Goal: Task Accomplishment & Management: Use online tool/utility

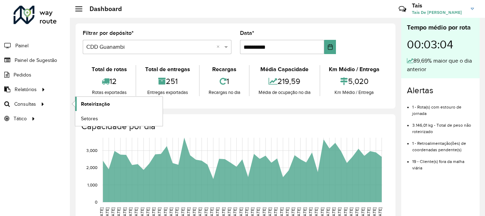
click at [99, 103] on span "Roteirização" at bounding box center [95, 103] width 29 height 7
click at [120, 106] on link "Roteirização" at bounding box center [118, 104] width 87 height 14
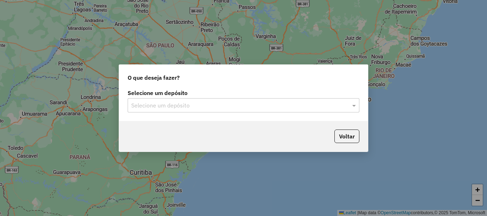
click at [171, 107] on input "text" at bounding box center [236, 106] width 210 height 9
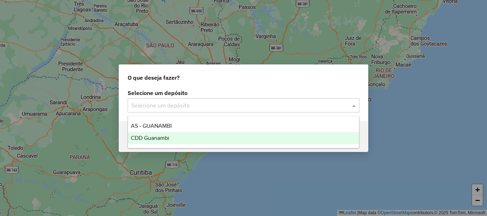
click at [167, 135] on span "CDD Guanambi" at bounding box center [150, 138] width 38 height 6
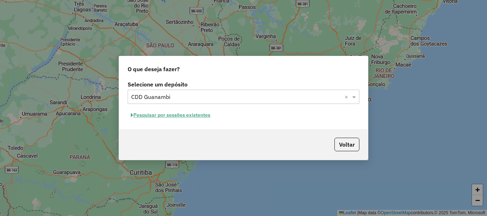
click at [187, 115] on button "Pesquisar por sessões existentes" at bounding box center [171, 115] width 86 height 11
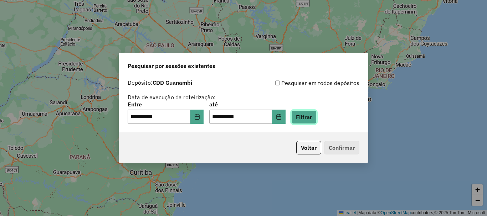
click at [313, 119] on button "Filtrar" at bounding box center [303, 117] width 25 height 14
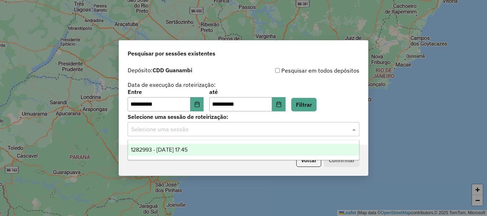
click at [159, 132] on input "text" at bounding box center [236, 129] width 210 height 9
drag, startPoint x: 170, startPoint y: 150, endPoint x: 209, endPoint y: 157, distance: 39.2
click at [170, 150] on span "1282993 - 26/09/2025 17:45" at bounding box center [159, 150] width 57 height 6
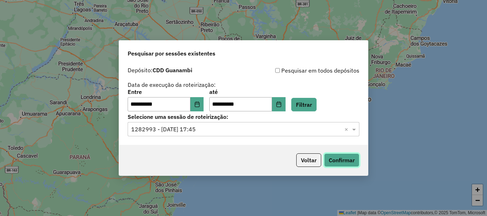
click at [346, 159] on button "Confirmar" at bounding box center [341, 161] width 35 height 14
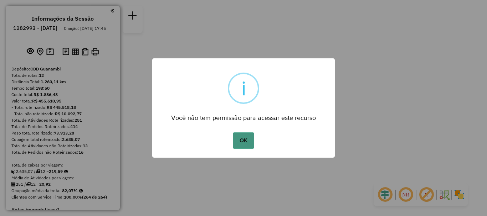
click at [248, 139] on button "OK" at bounding box center [243, 141] width 21 height 16
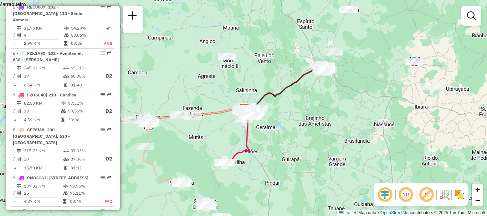
scroll to position [402, 0]
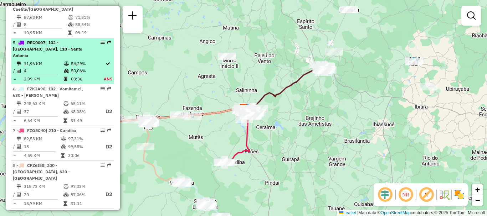
click at [48, 60] on td "11,96 KM" at bounding box center [44, 63] width 40 height 7
select select "**********"
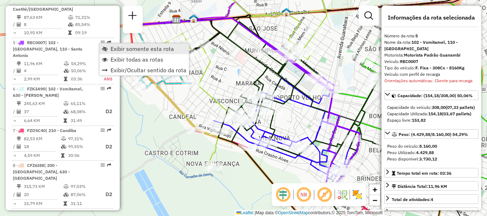
click at [107, 50] on span "Exibir somente esta rota" at bounding box center [105, 49] width 6 height 6
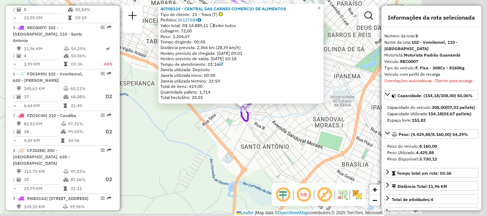
scroll to position [434, 0]
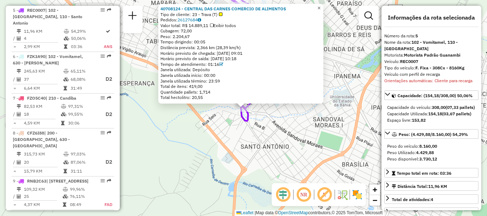
click at [320, 7] on span "×" at bounding box center [318, 8] width 3 height 6
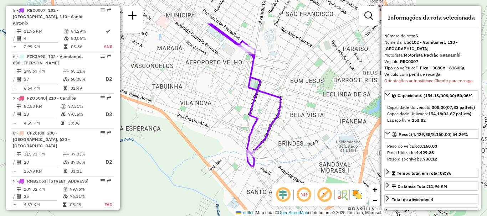
drag, startPoint x: 266, startPoint y: 50, endPoint x: 272, endPoint y: 98, distance: 48.5
click at [272, 98] on icon at bounding box center [246, 95] width 70 height 143
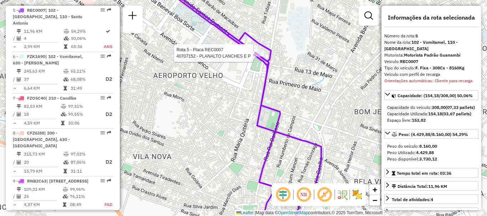
click at [257, 57] on div at bounding box center [255, 53] width 18 height 7
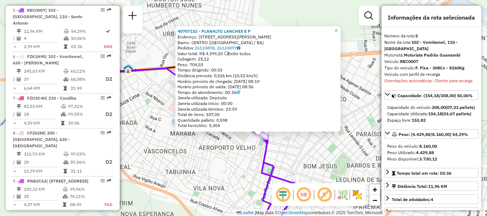
drag, startPoint x: 310, startPoint y: 113, endPoint x: 279, endPoint y: 156, distance: 53.3
click at [279, 156] on div "40707152 - PLANALTO LANCHES E P Endereço: [STREET_ADDRESS][GEOGRAPHIC_DATA][PER…" at bounding box center [243, 108] width 487 height 216
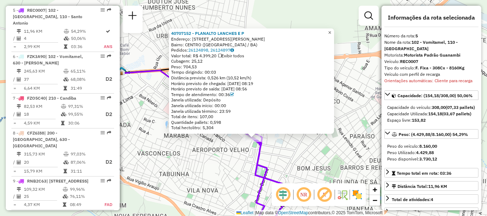
click at [331, 30] on span "×" at bounding box center [329, 33] width 3 height 6
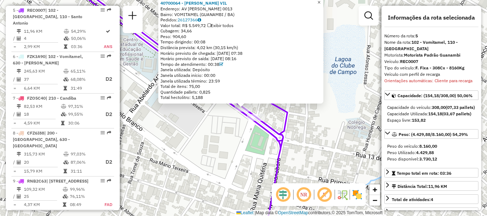
click at [320, 2] on span "×" at bounding box center [318, 2] width 3 height 6
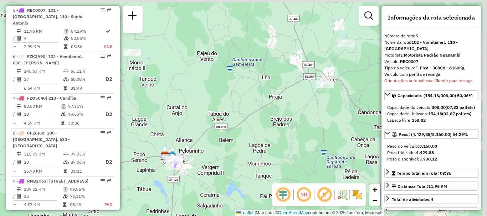
drag, startPoint x: 329, startPoint y: 89, endPoint x: 268, endPoint y: 116, distance: 65.9
click at [268, 116] on div "Janela de atendimento Grade de atendimento Capacidade Transportadoras Veículos …" at bounding box center [243, 108] width 487 height 216
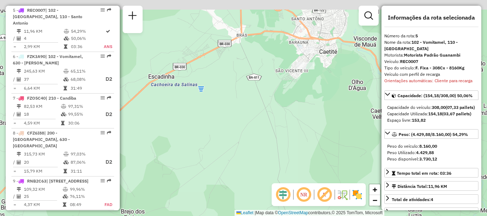
drag, startPoint x: 316, startPoint y: 70, endPoint x: 310, endPoint y: 99, distance: 29.8
click at [310, 99] on div "Janela de atendimento Grade de atendimento Capacidade Transportadoras Veículos …" at bounding box center [243, 108] width 487 height 216
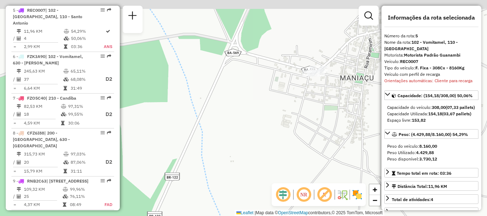
drag, startPoint x: 310, startPoint y: 42, endPoint x: 309, endPoint y: 98, distance: 55.2
click at [309, 98] on div "Janela de atendimento Grade de atendimento Capacidade Transportadoras Veículos …" at bounding box center [243, 108] width 487 height 216
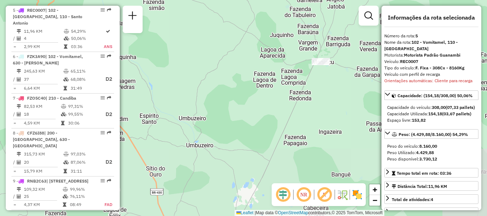
drag, startPoint x: 334, startPoint y: 155, endPoint x: 322, endPoint y: 80, distance: 76.1
click at [324, 75] on div "Janela de atendimento Grade de atendimento Capacidade Transportadoras Veículos …" at bounding box center [243, 108] width 487 height 216
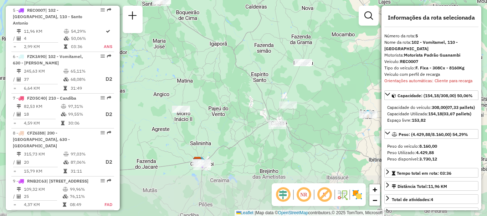
drag, startPoint x: 331, startPoint y: 153, endPoint x: 320, endPoint y: 93, distance: 60.8
click at [320, 93] on div "Janela de atendimento Grade de atendimento Capacidade Transportadoras Veículos …" at bounding box center [243, 108] width 487 height 216
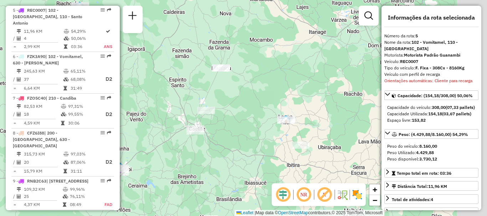
drag, startPoint x: 338, startPoint y: 129, endPoint x: 281, endPoint y: 130, distance: 56.7
click at [281, 130] on div "Janela de atendimento Grade de atendimento Capacidade Transportadoras Veículos …" at bounding box center [243, 108] width 487 height 216
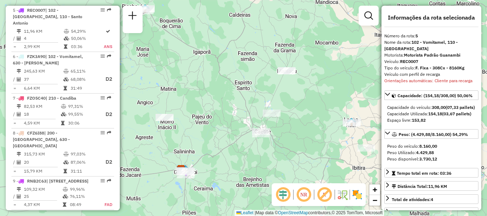
drag, startPoint x: 242, startPoint y: 134, endPoint x: 308, endPoint y: 136, distance: 65.6
click at [308, 136] on div "Janela de atendimento Grade de atendimento Capacidade Transportadoras Veículos …" at bounding box center [243, 108] width 487 height 216
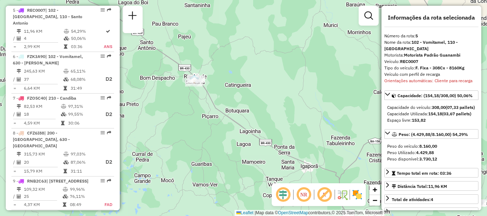
drag, startPoint x: 224, startPoint y: 55, endPoint x: 221, endPoint y: 92, distance: 37.2
click at [221, 92] on div "Janela de atendimento Grade de atendimento Capacidade Transportadoras Veículos …" at bounding box center [243, 108] width 487 height 216
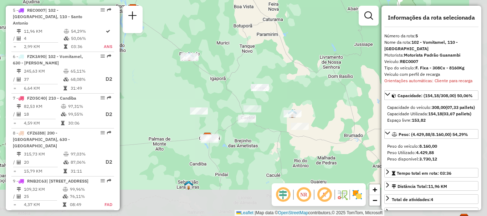
drag, startPoint x: 284, startPoint y: 123, endPoint x: 255, endPoint y: 71, distance: 60.0
click at [255, 71] on div "Janela de atendimento Grade de atendimento Capacidade Transportadoras Veículos …" at bounding box center [243, 108] width 487 height 216
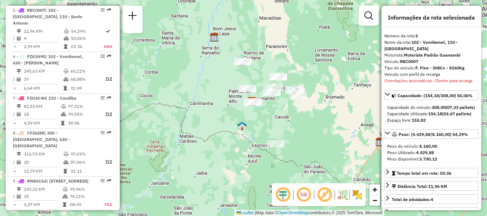
drag, startPoint x: 305, startPoint y: 167, endPoint x: 309, endPoint y: 120, distance: 46.5
click at [309, 120] on div "Janela de atendimento Grade de atendimento Capacidade Transportadoras Veículos …" at bounding box center [243, 108] width 487 height 216
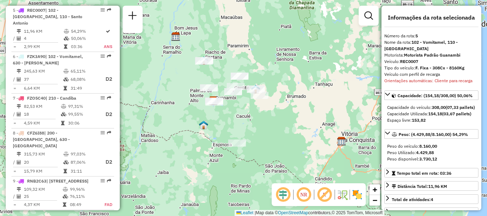
drag, startPoint x: 328, startPoint y: 141, endPoint x: 289, endPoint y: 140, distance: 38.5
click at [289, 140] on div "Janela de atendimento Grade de atendimento Capacidade Transportadoras Veículos …" at bounding box center [243, 108] width 487 height 216
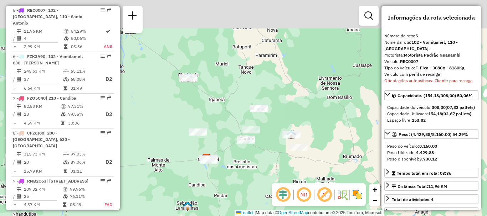
drag, startPoint x: 250, startPoint y: 96, endPoint x: 249, endPoint y: 182, distance: 86.6
click at [249, 182] on div "Janela de atendimento Grade de atendimento Capacidade Transportadoras Veículos …" at bounding box center [243, 108] width 487 height 216
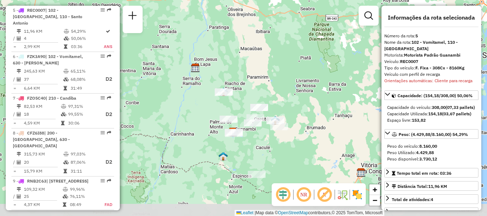
drag, startPoint x: 279, startPoint y: 124, endPoint x: 276, endPoint y: 86, distance: 38.3
click at [276, 86] on div "Janela de atendimento Grade de atendimento Capacidade Transportadoras Veículos …" at bounding box center [243, 108] width 487 height 216
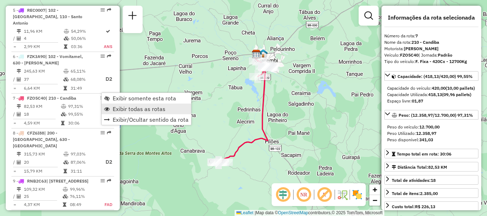
click at [125, 110] on span "Exibir todas as rotas" at bounding box center [139, 109] width 53 height 6
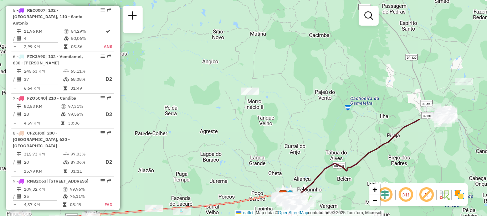
drag, startPoint x: 306, startPoint y: 42, endPoint x: 331, endPoint y: 178, distance: 138.0
click at [331, 178] on div "Janela de atendimento Grade de atendimento Capacidade Transportadoras Veículos …" at bounding box center [243, 108] width 487 height 216
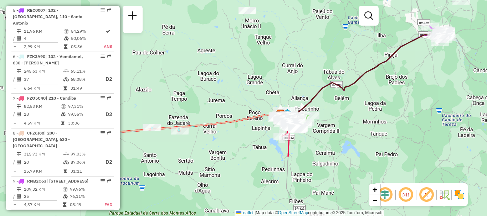
drag, startPoint x: 368, startPoint y: 174, endPoint x: 367, endPoint y: 93, distance: 80.9
click at [367, 93] on div "Janela de atendimento Grade de atendimento Capacidade Transportadoras Veículos …" at bounding box center [243, 108] width 487 height 216
